Goal: Navigation & Orientation: Find specific page/section

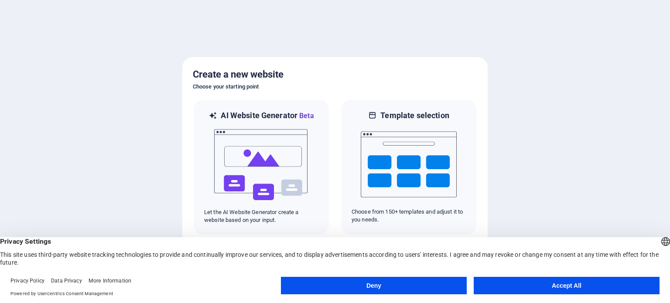
click at [565, 289] on button "Accept All" at bounding box center [566, 285] width 186 height 17
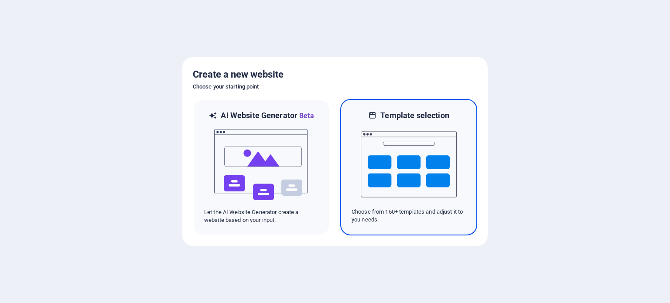
click at [378, 153] on img at bounding box center [409, 164] width 96 height 87
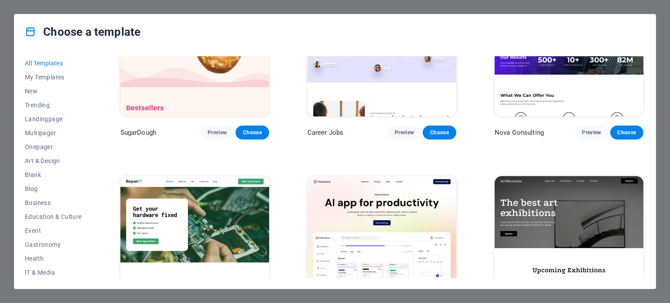
scroll to position [87, 0]
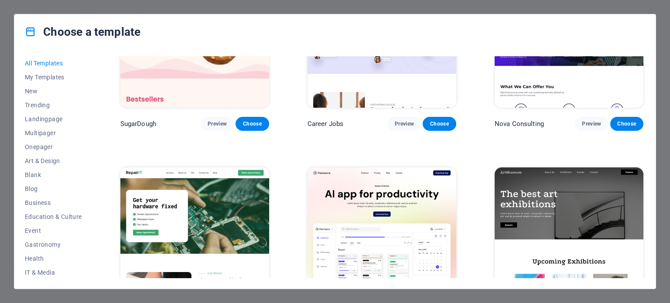
click at [657, 13] on div "Choose a template All Templates My Templates New Trending Landingpage Multipage…" at bounding box center [335, 151] width 670 height 303
drag, startPoint x: 77, startPoint y: 17, endPoint x: 102, endPoint y: 31, distance: 28.5
click at [77, 16] on div "Choose a template" at bounding box center [334, 31] width 641 height 35
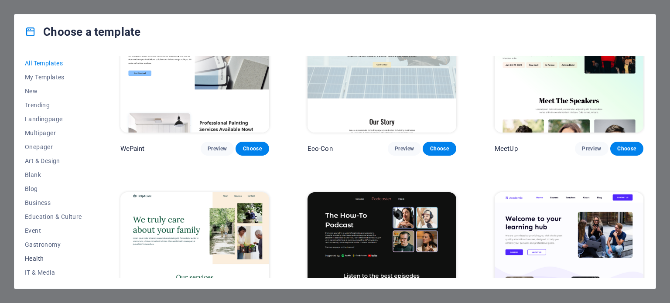
scroll to position [654, 0]
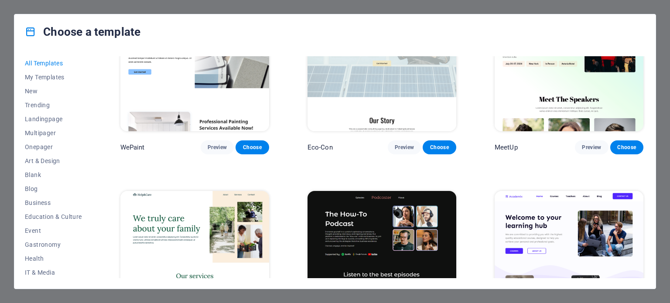
click at [441, 9] on div "Choose a template All Templates My Templates New Trending Landingpage Multipage…" at bounding box center [335, 151] width 670 height 303
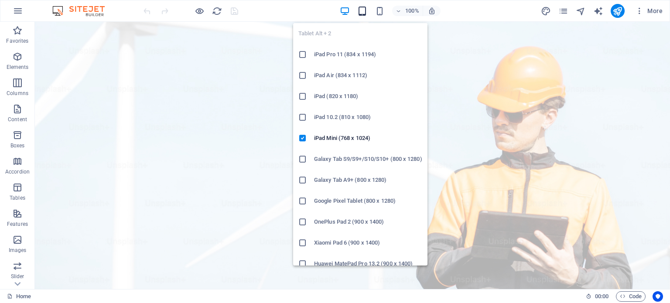
click at [363, 10] on icon "button" at bounding box center [362, 11] width 10 height 10
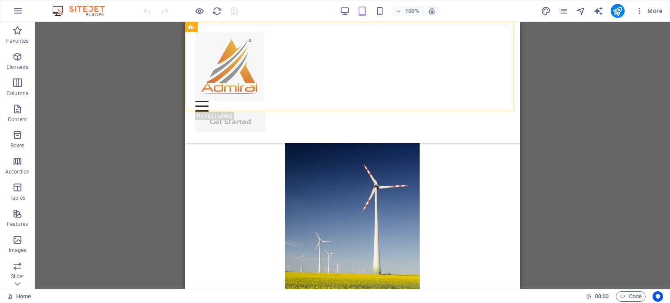
scroll to position [3749, 0]
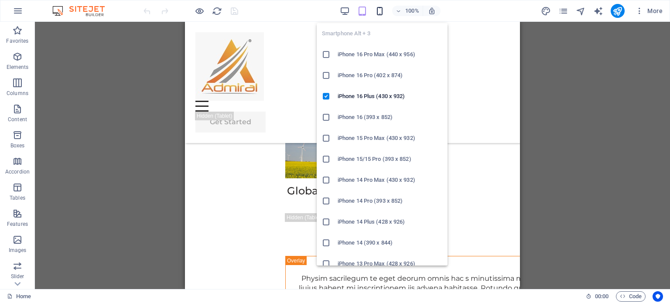
click at [378, 15] on icon "button" at bounding box center [379, 11] width 10 height 10
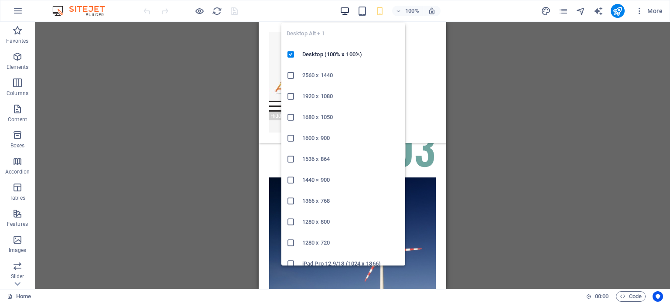
click at [345, 11] on icon "button" at bounding box center [345, 11] width 10 height 10
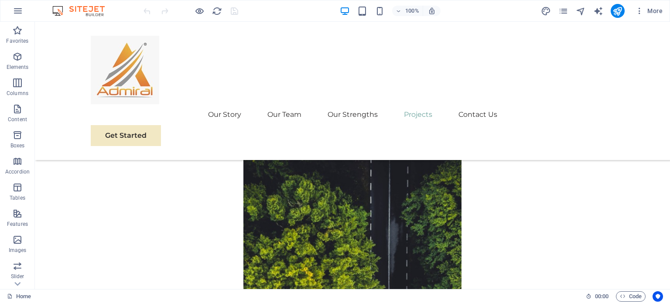
click at [89, 9] on img at bounding box center [82, 11] width 65 height 10
click at [57, 9] on img at bounding box center [82, 11] width 65 height 10
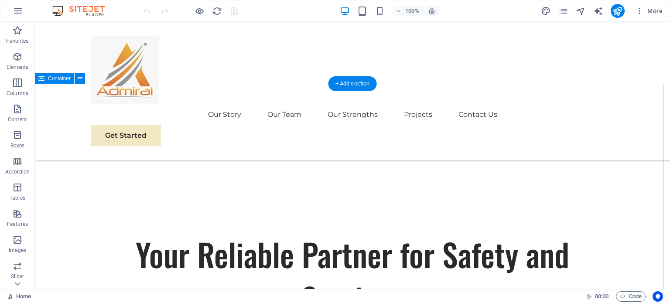
scroll to position [218, 0]
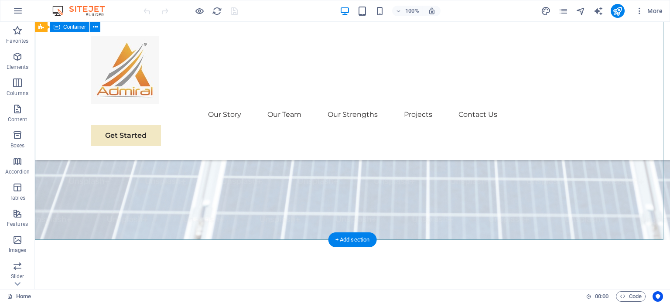
scroll to position [0, 0]
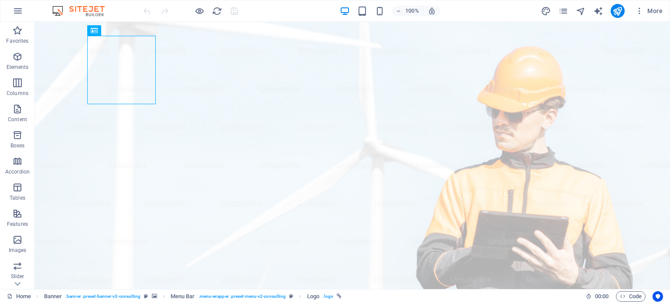
click at [87, 11] on img at bounding box center [82, 11] width 65 height 10
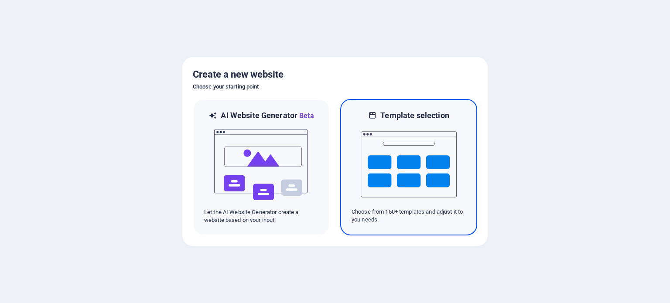
click at [425, 167] on img at bounding box center [409, 164] width 96 height 87
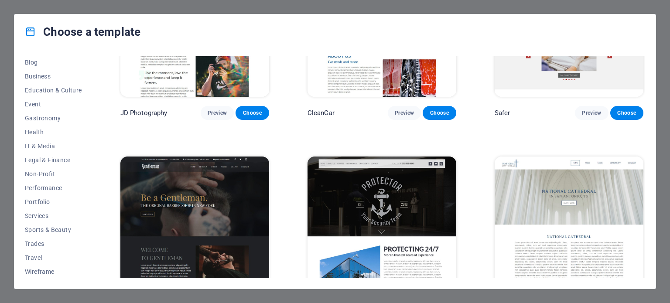
scroll to position [4098, 0]
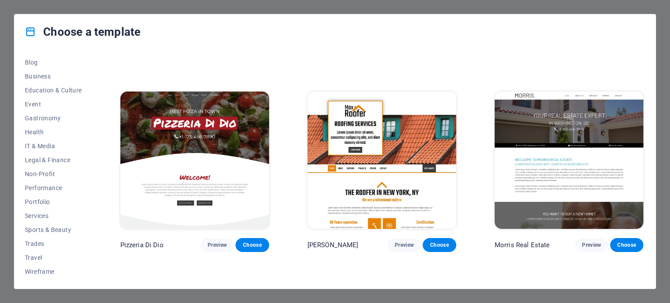
click at [503, 16] on div "Choose a template" at bounding box center [334, 31] width 641 height 35
